Goal: Task Accomplishment & Management: Manage account settings

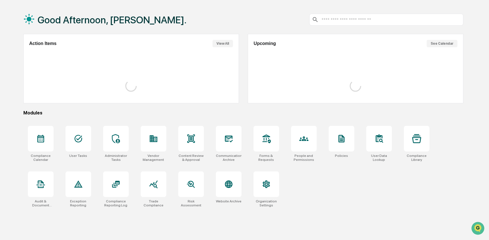
scroll to position [27, 0]
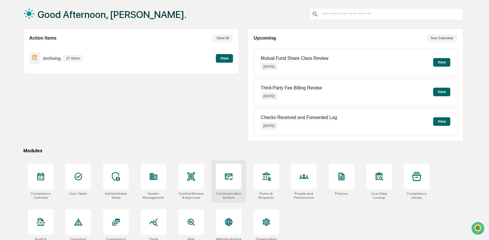
click at [226, 174] on icon at bounding box center [229, 176] width 8 height 7
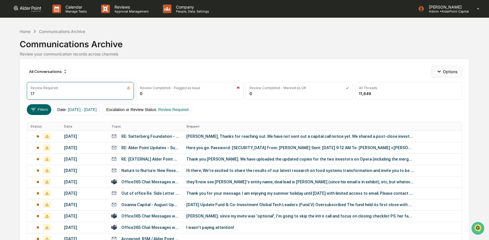
click at [445, 71] on button "Options" at bounding box center [446, 71] width 31 height 11
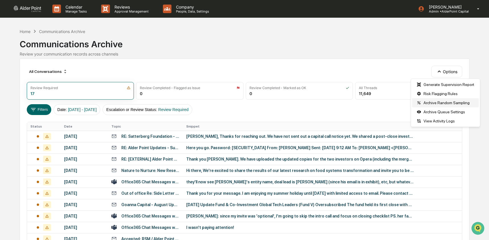
click at [445, 104] on div "Archive Random Sampling" at bounding box center [445, 102] width 67 height 9
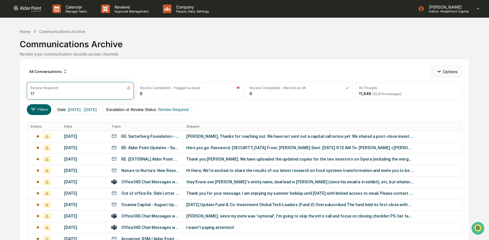
click at [453, 72] on button "Options" at bounding box center [446, 71] width 31 height 11
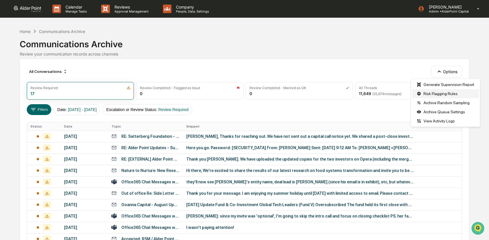
click at [458, 93] on div "Risk Flagging Rules" at bounding box center [445, 93] width 67 height 9
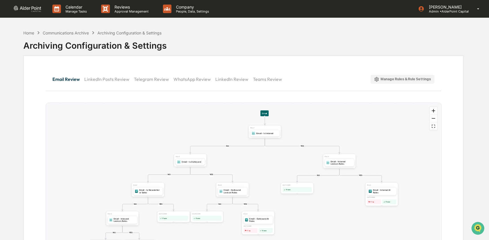
click at [384, 79] on div "Manage Rules & Rule Settings" at bounding box center [402, 79] width 57 height 5
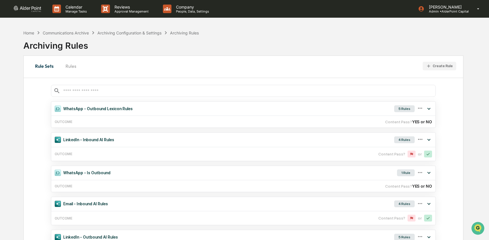
click at [79, 67] on button "Rules" at bounding box center [71, 66] width 26 height 14
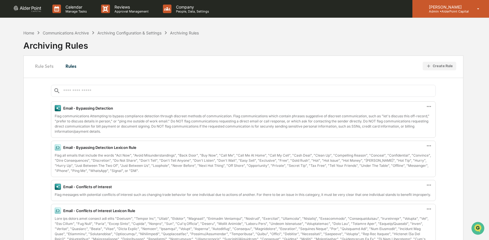
click at [450, 11] on p "Admin • AlderPoint Capital" at bounding box center [446, 11] width 44 height 4
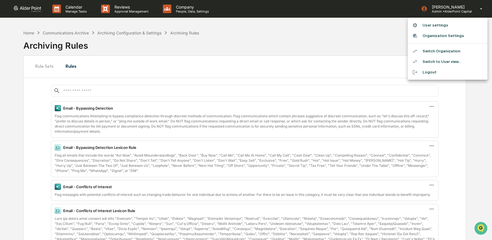
click at [452, 52] on li "Switch Organization" at bounding box center [448, 51] width 80 height 11
